Goal: Information Seeking & Learning: Learn about a topic

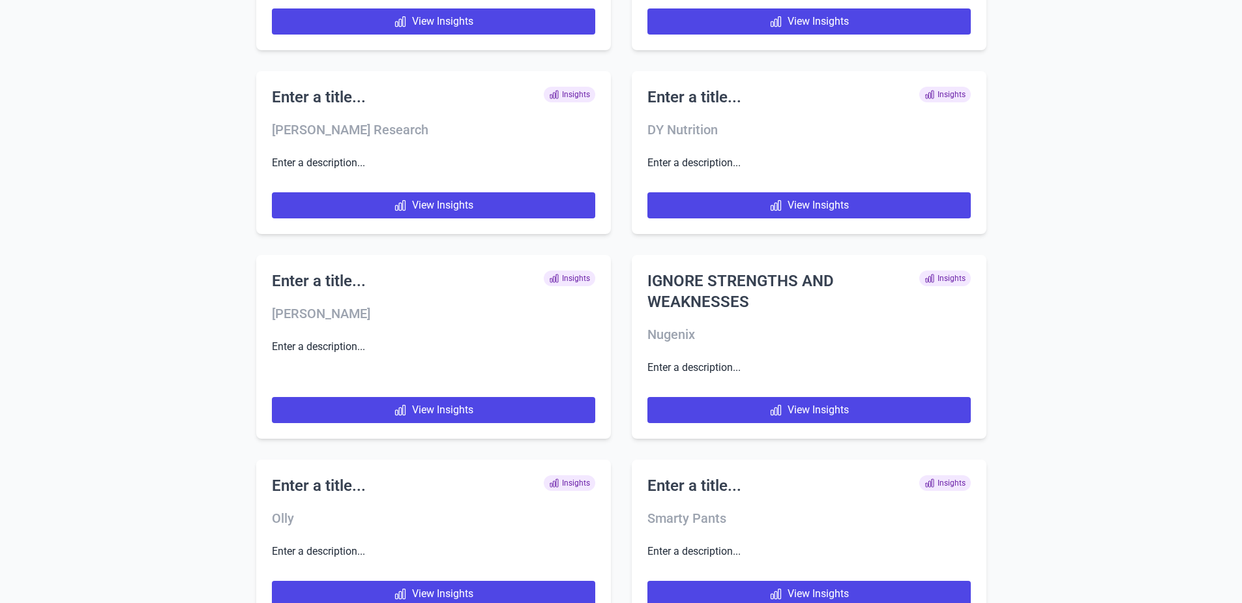
scroll to position [5980, 0]
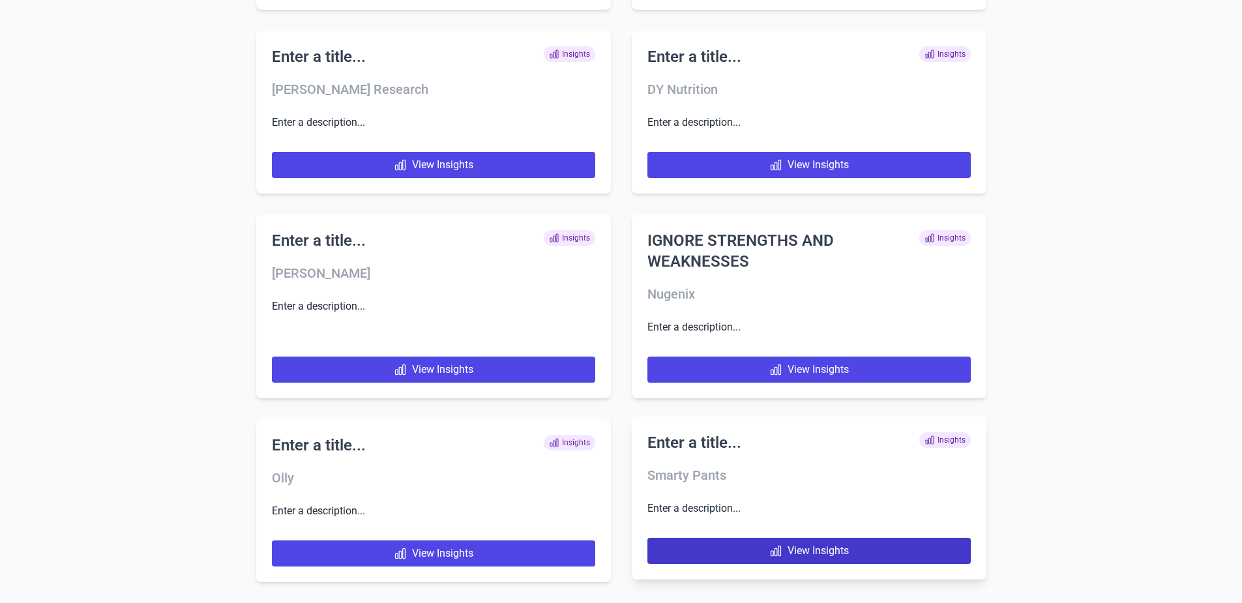
click at [723, 550] on link "View Insights" at bounding box center [810, 551] width 324 height 26
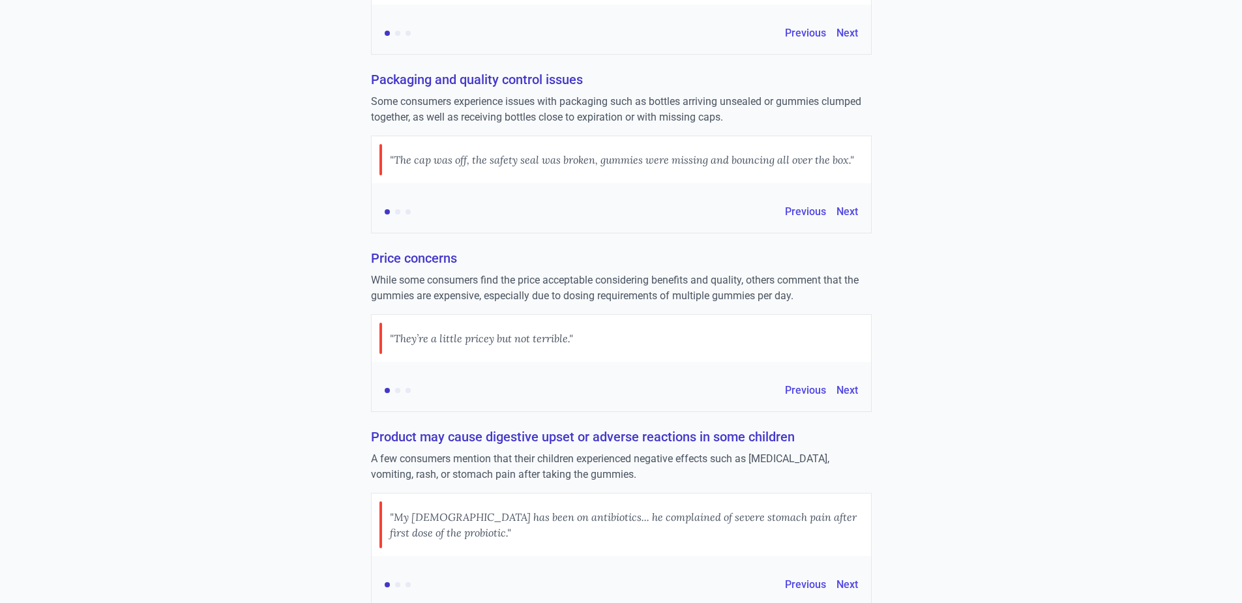
scroll to position [1484, 0]
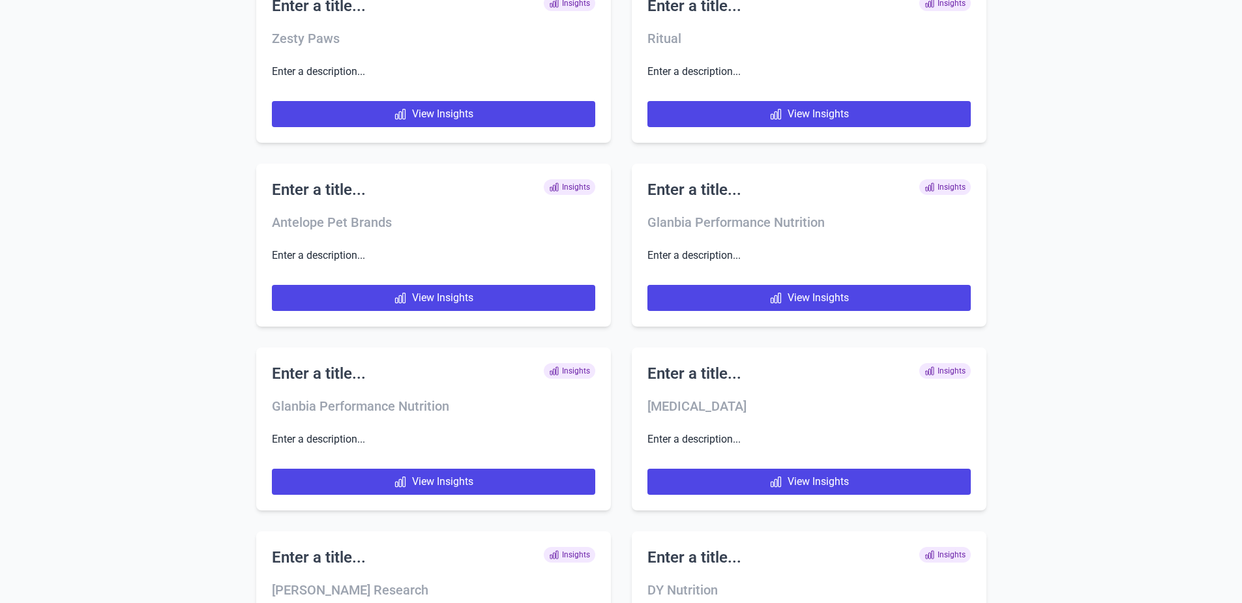
scroll to position [6164, 0]
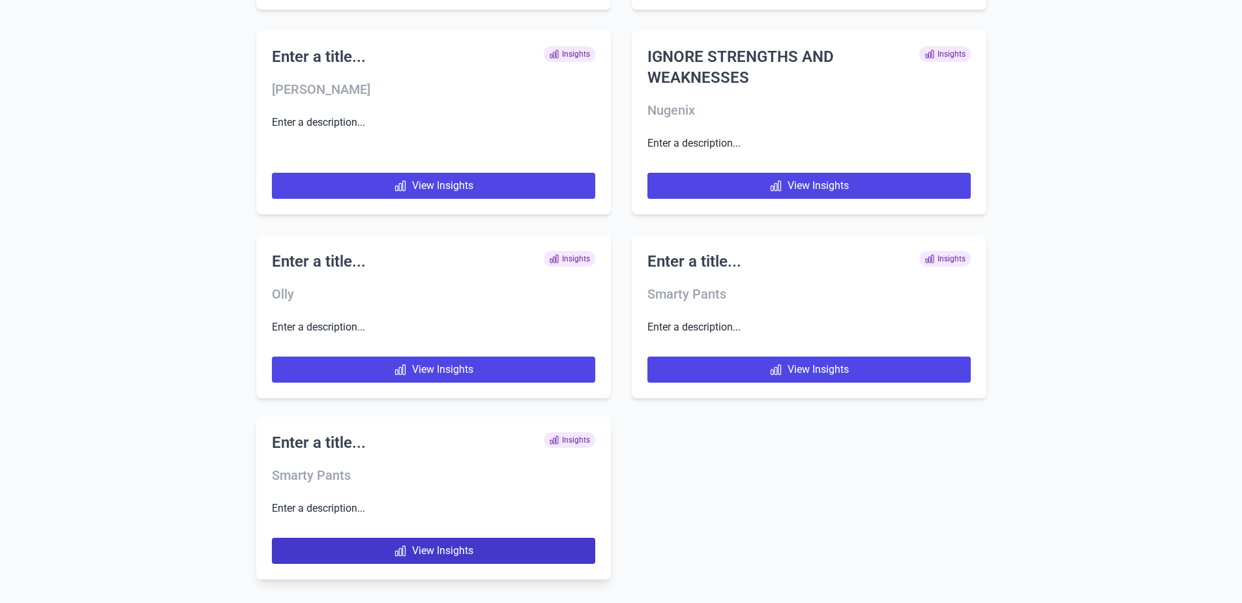
click at [569, 554] on link "View Insights" at bounding box center [434, 551] width 324 height 26
